Goal: Transaction & Acquisition: Purchase product/service

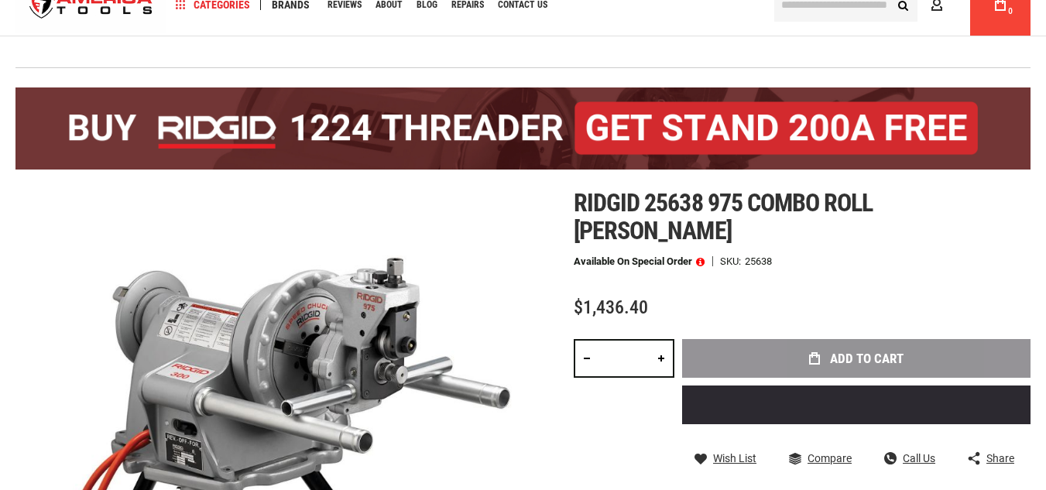
scroll to position [57, 0]
click at [848, 339] on div "Add to Cart" at bounding box center [856, 387] width 349 height 97
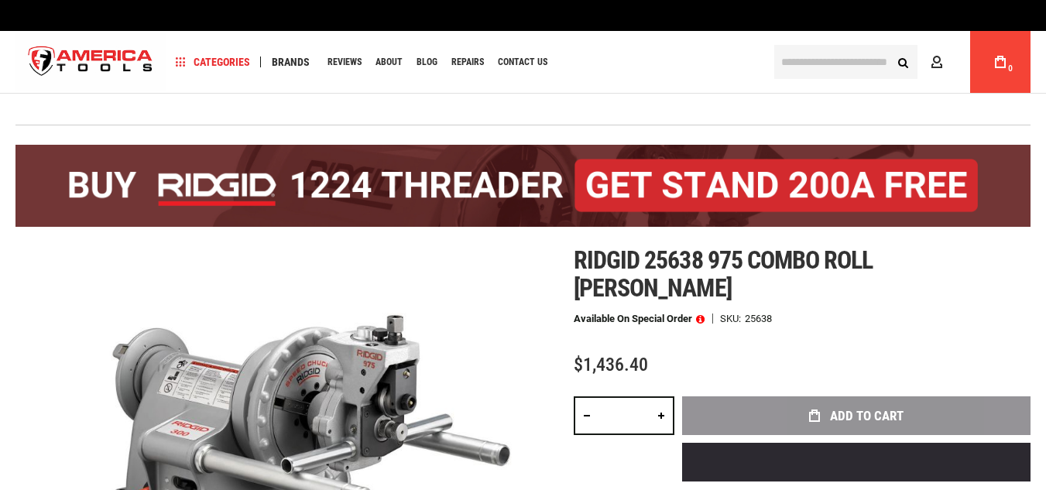
click at [665, 397] on link at bounding box center [661, 416] width 26 height 39
click at [661, 397] on link at bounding box center [661, 416] width 26 height 39
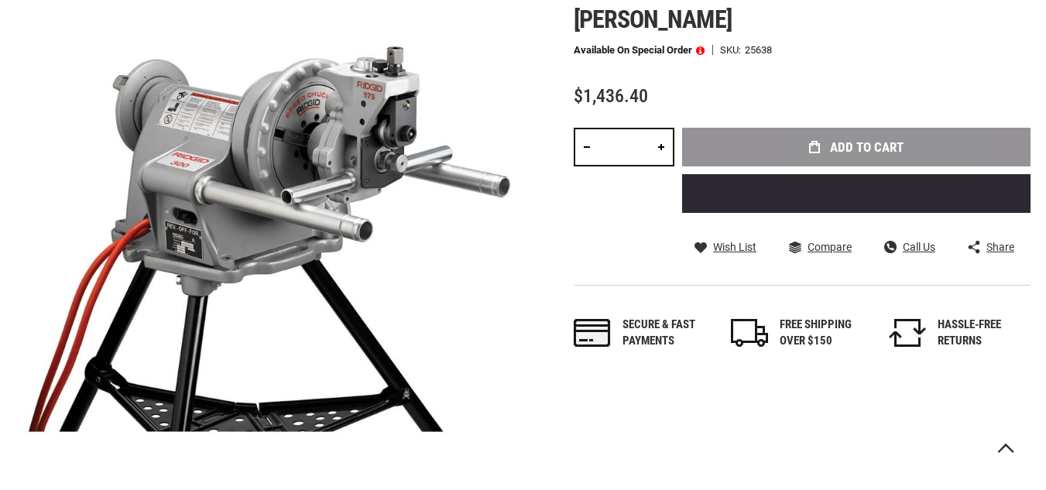
scroll to position [270, 0]
